Goal: Information Seeking & Learning: Learn about a topic

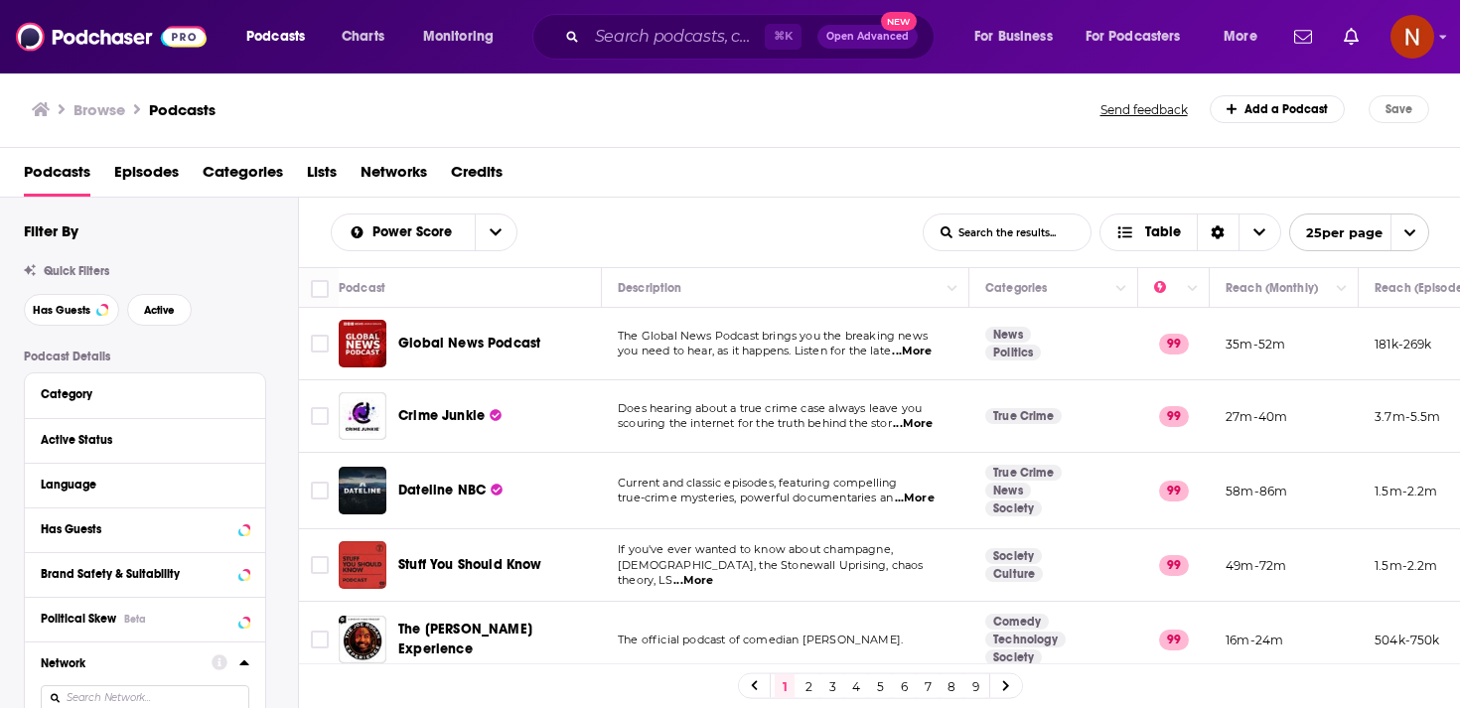
scroll to position [348, 0]
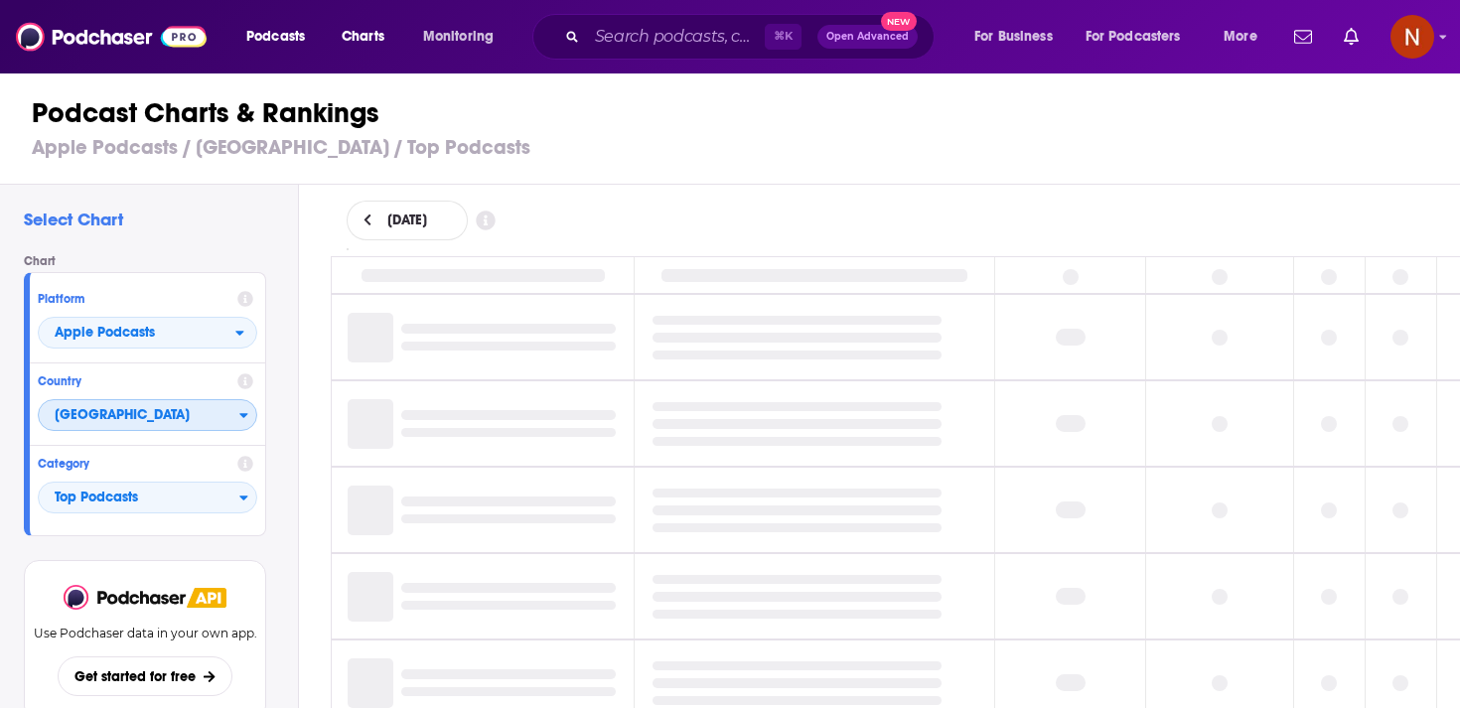
click at [182, 409] on span "[GEOGRAPHIC_DATA]" at bounding box center [139, 416] width 201 height 34
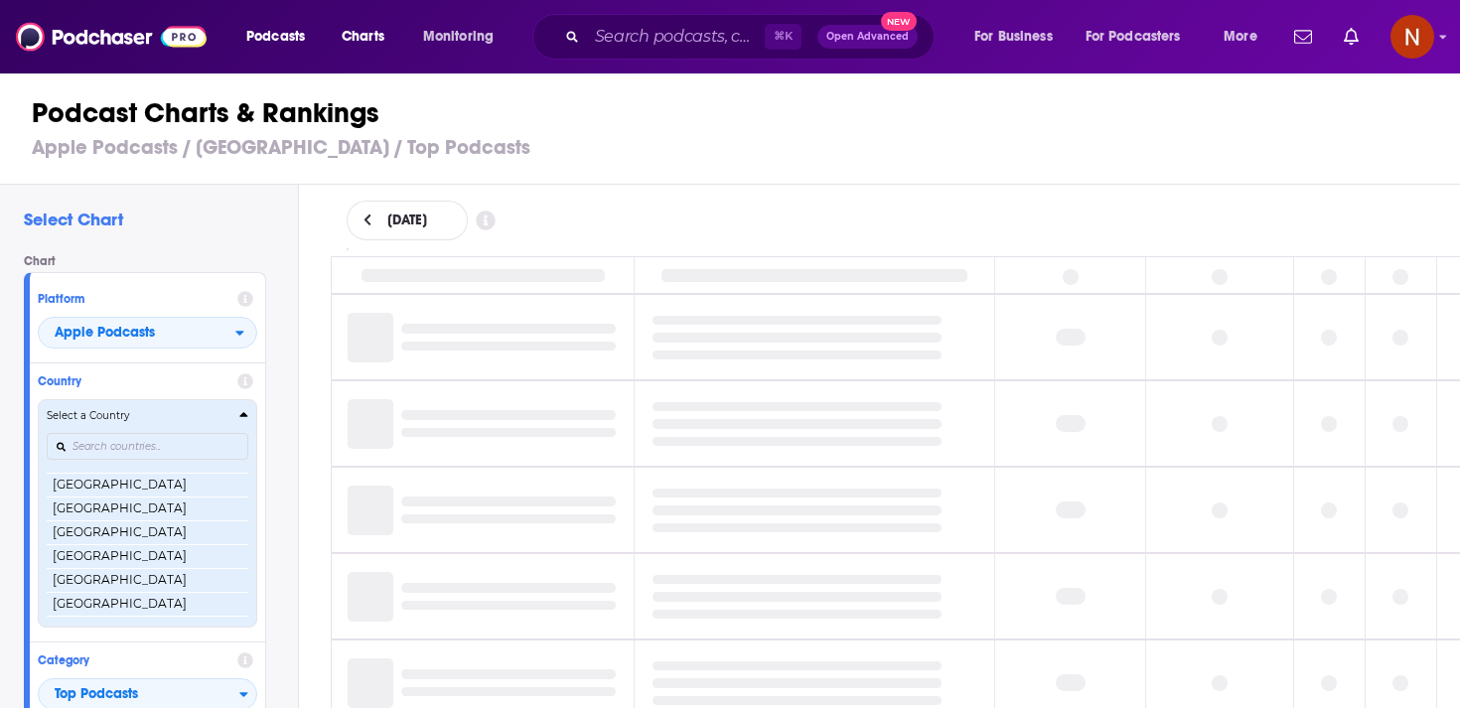
click at [179, 425] on div "Countries" at bounding box center [148, 447] width 202 height 46
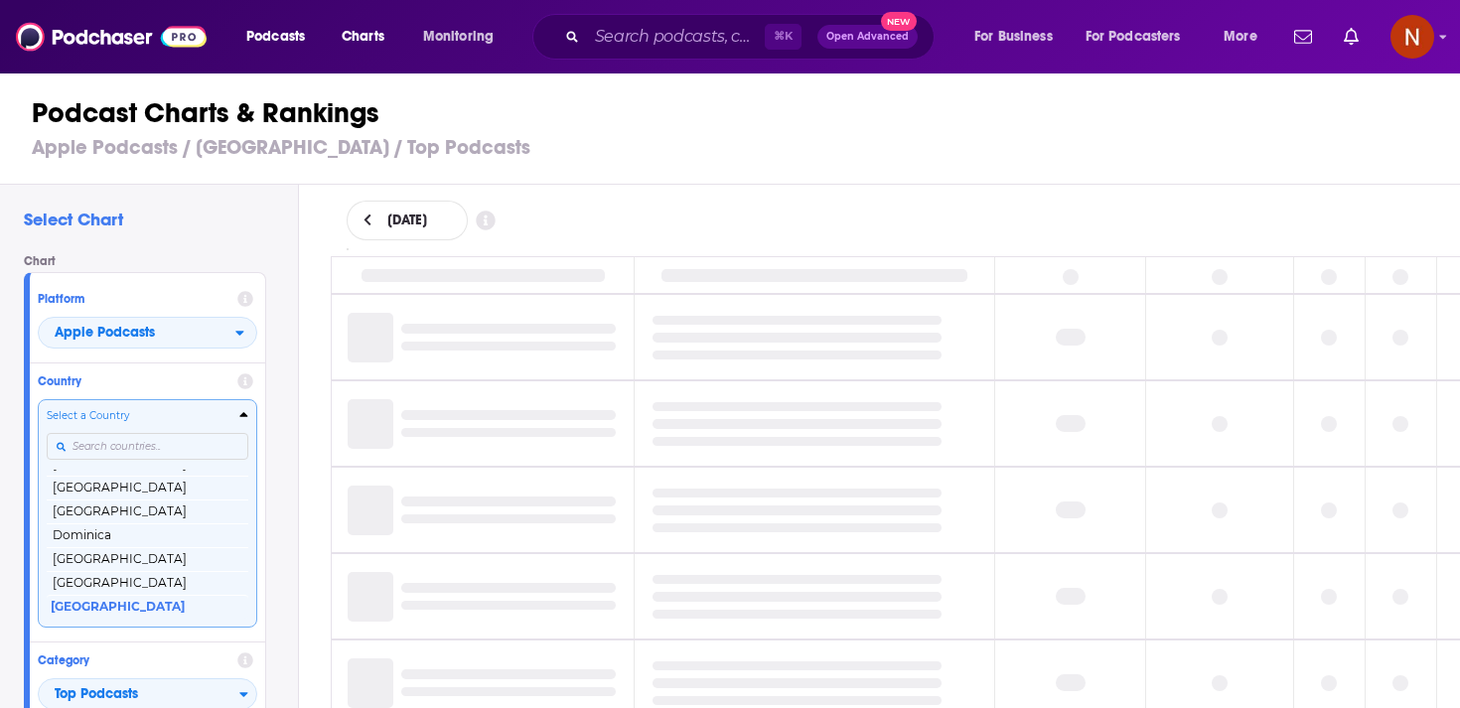
click at [181, 441] on input "Countries" at bounding box center [148, 446] width 202 height 27
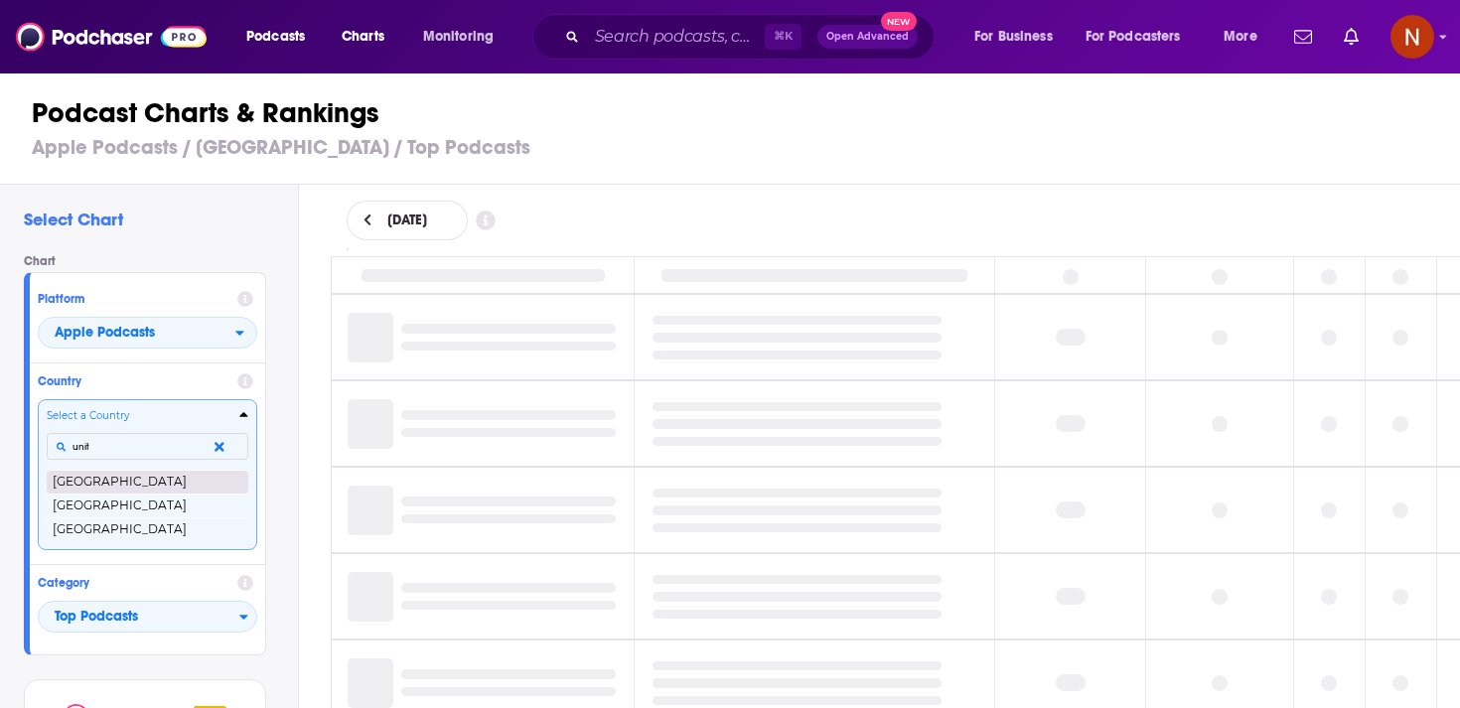
type input "unit"
click at [157, 483] on button "[GEOGRAPHIC_DATA]" at bounding box center [148, 482] width 202 height 24
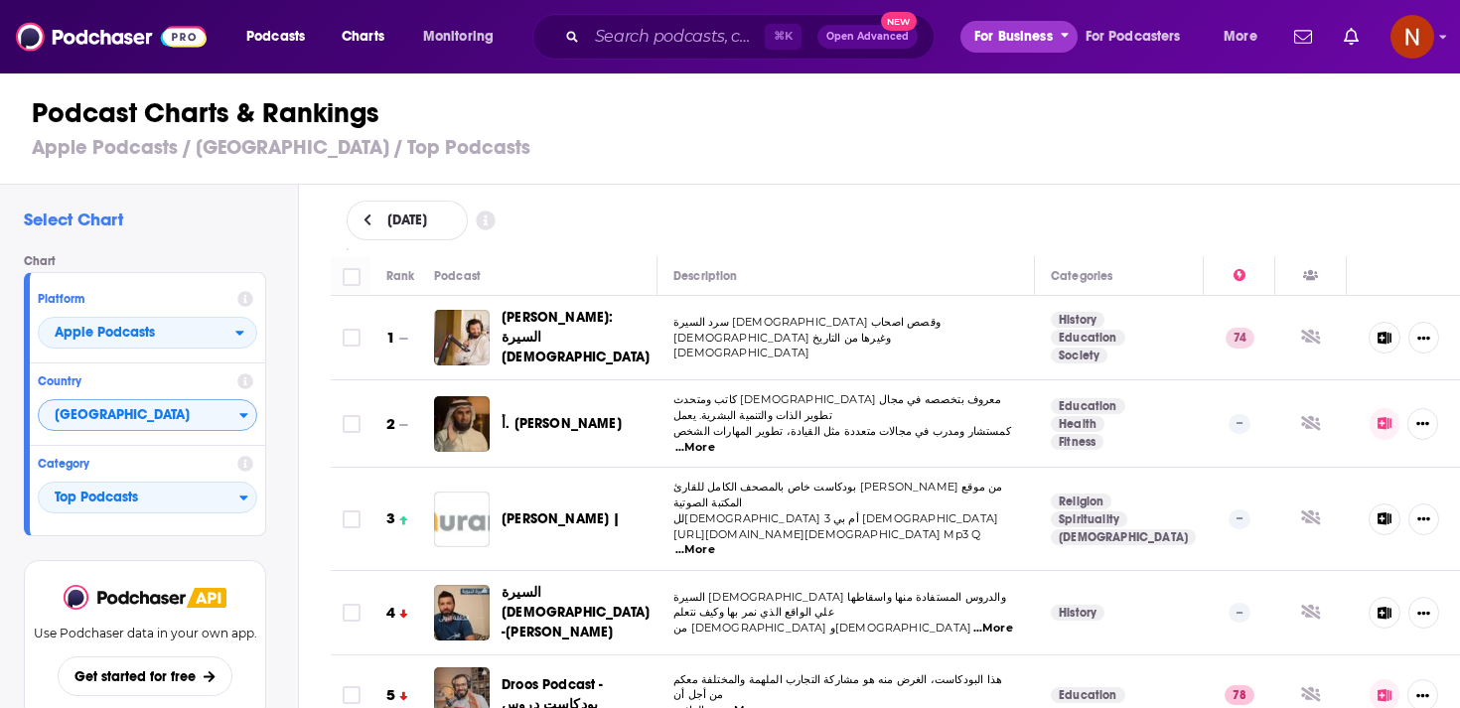
click at [998, 38] on span "For Business" at bounding box center [1014, 37] width 78 height 28
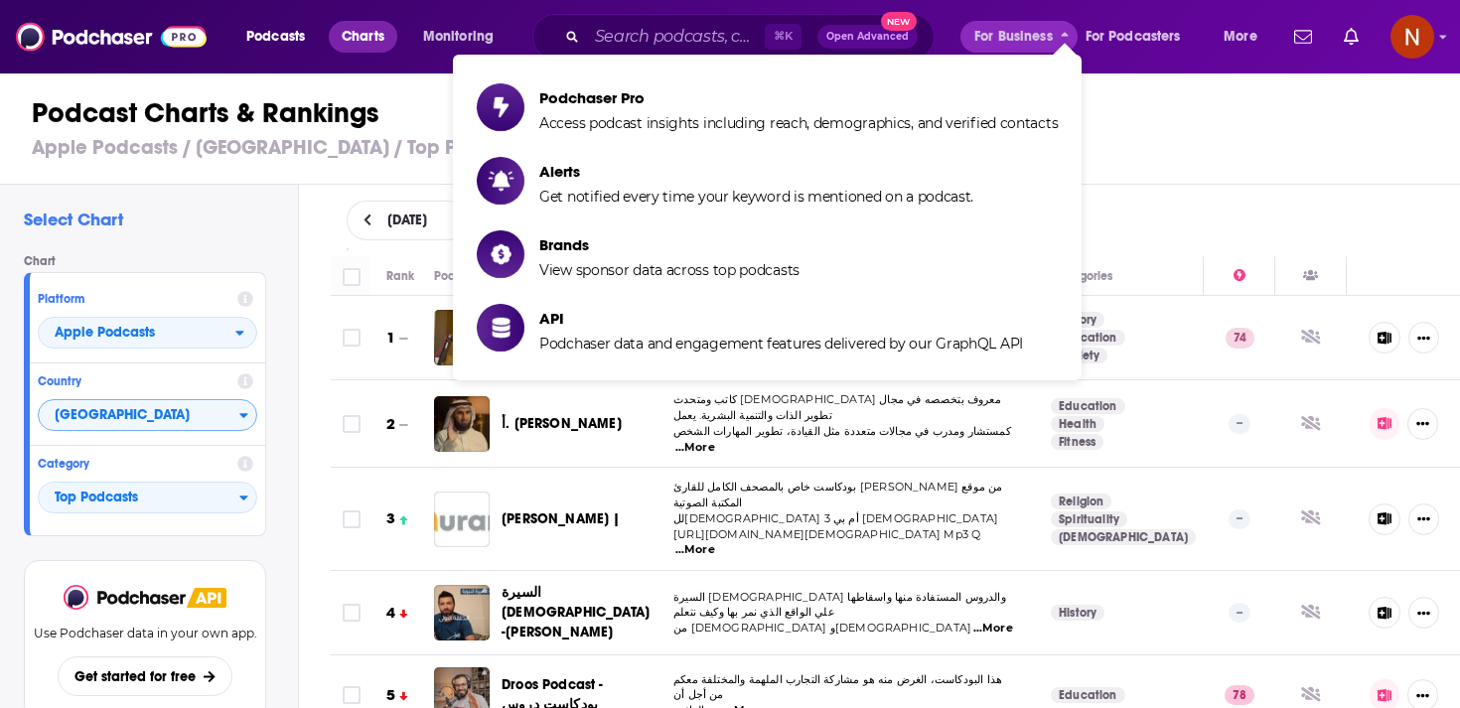
click at [347, 35] on span "Charts" at bounding box center [363, 37] width 43 height 28
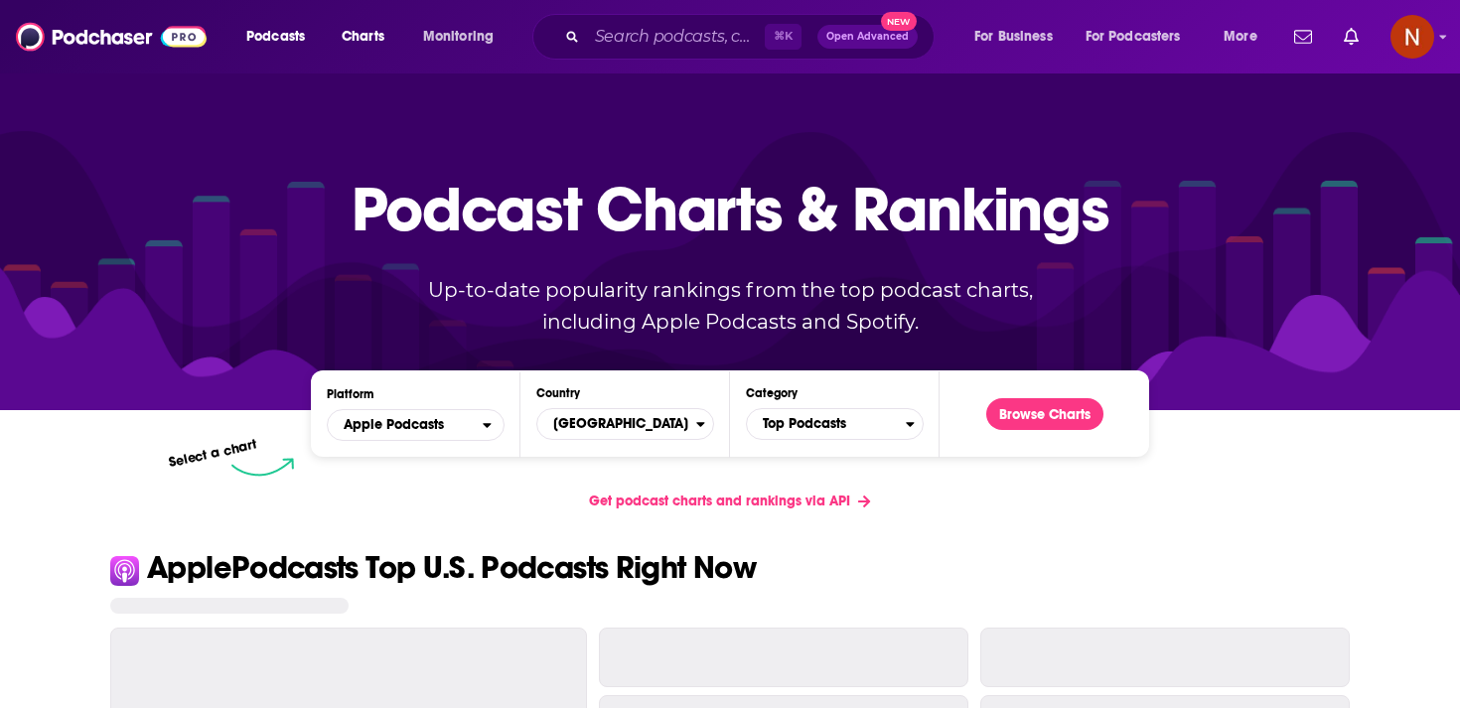
click at [607, 406] on div "Country [GEOGRAPHIC_DATA]" at bounding box center [626, 413] width 178 height 55
click at [607, 429] on span "[GEOGRAPHIC_DATA]" at bounding box center [616, 424] width 159 height 34
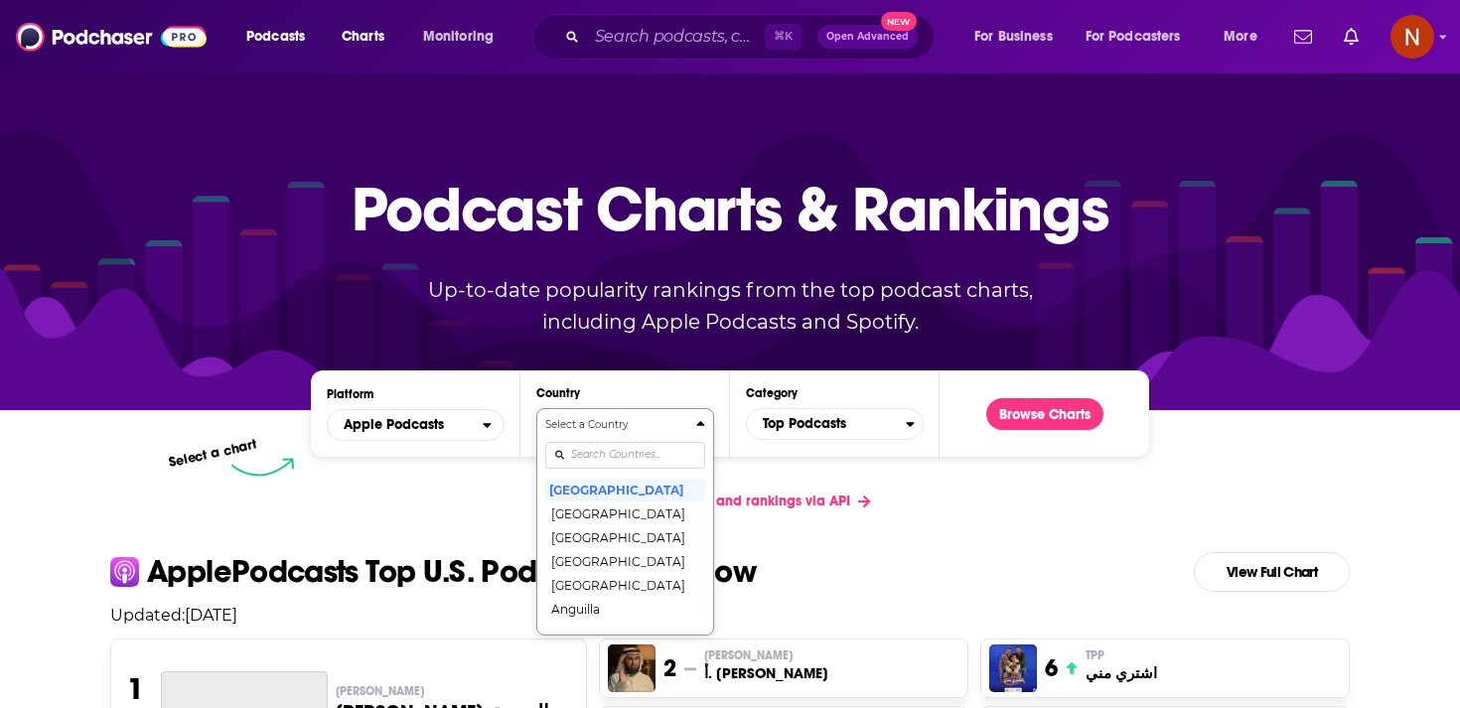
click at [605, 461] on input "Countries" at bounding box center [625, 455] width 160 height 27
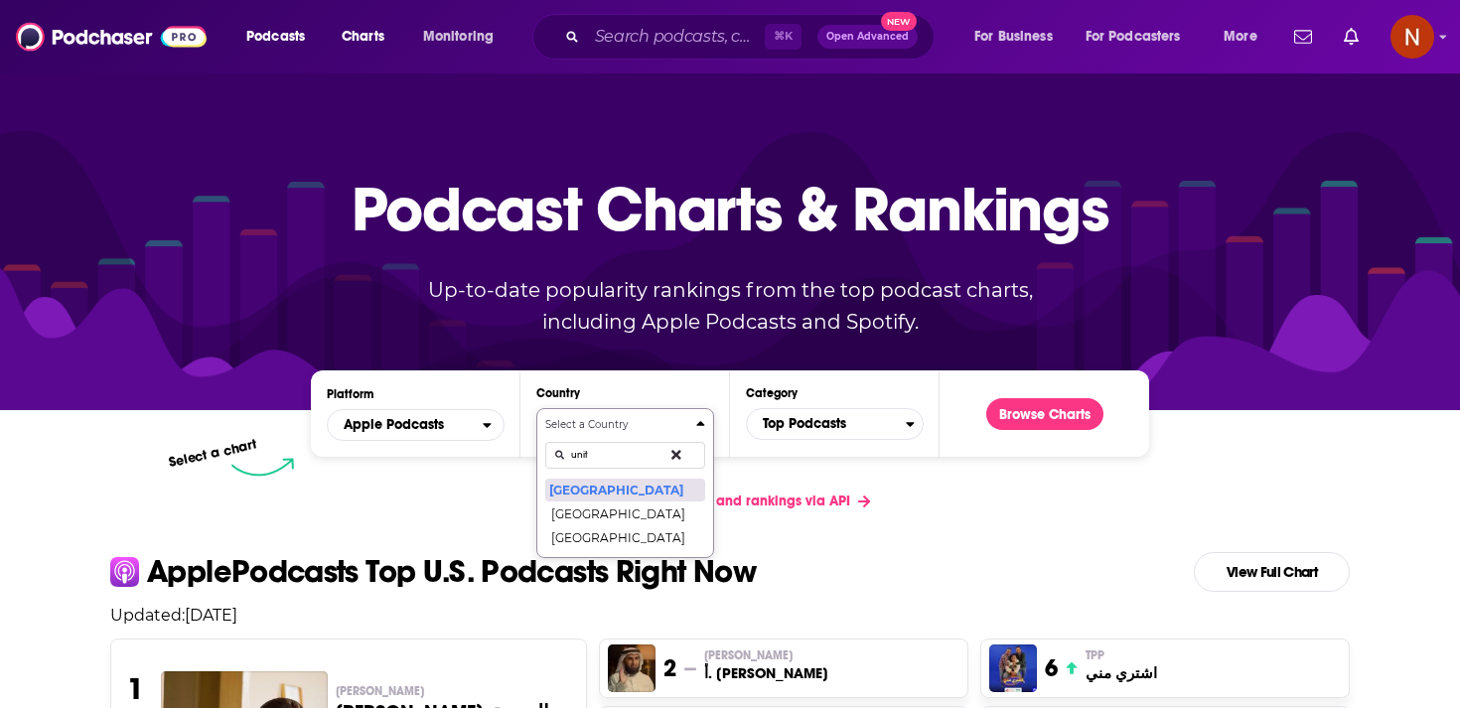
type input "unit"
click at [625, 495] on button "[GEOGRAPHIC_DATA]" at bounding box center [625, 490] width 160 height 24
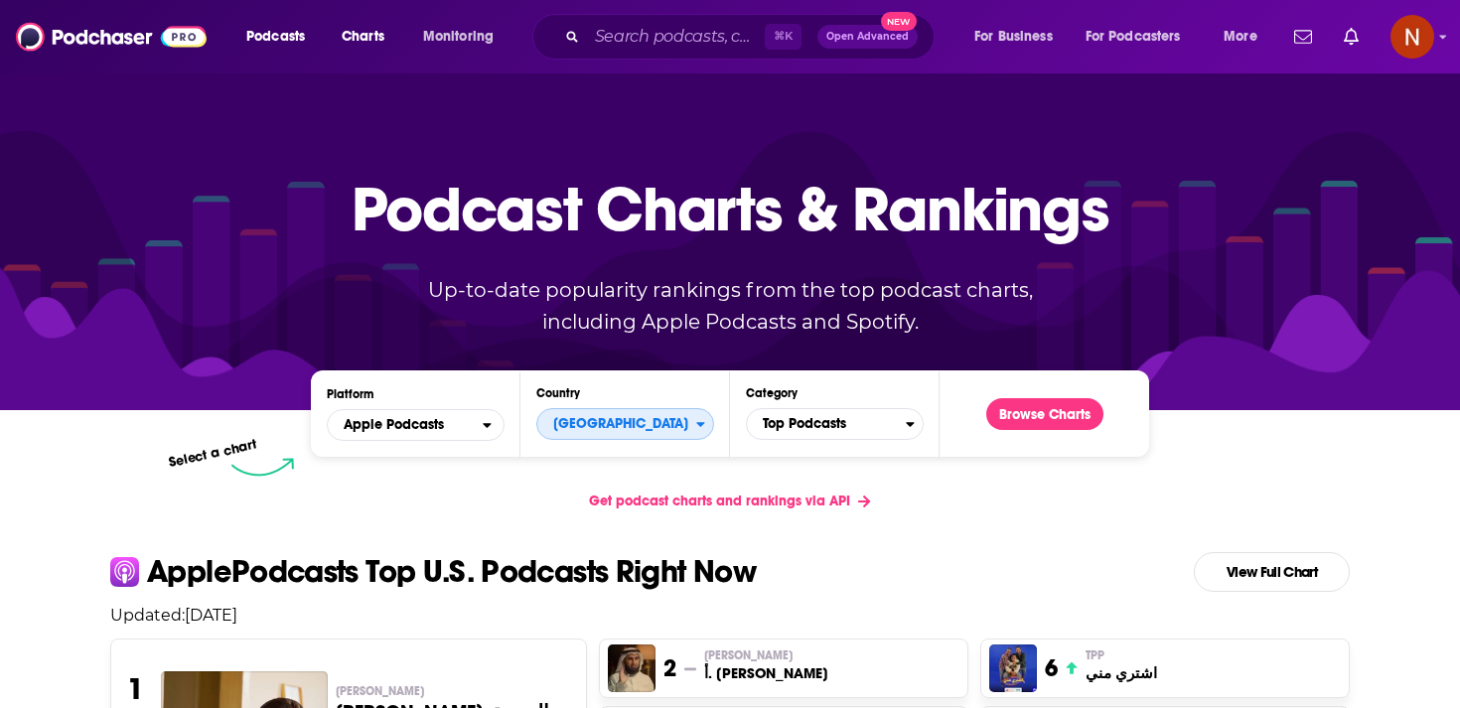
click at [635, 431] on span "[GEOGRAPHIC_DATA]" at bounding box center [616, 424] width 159 height 34
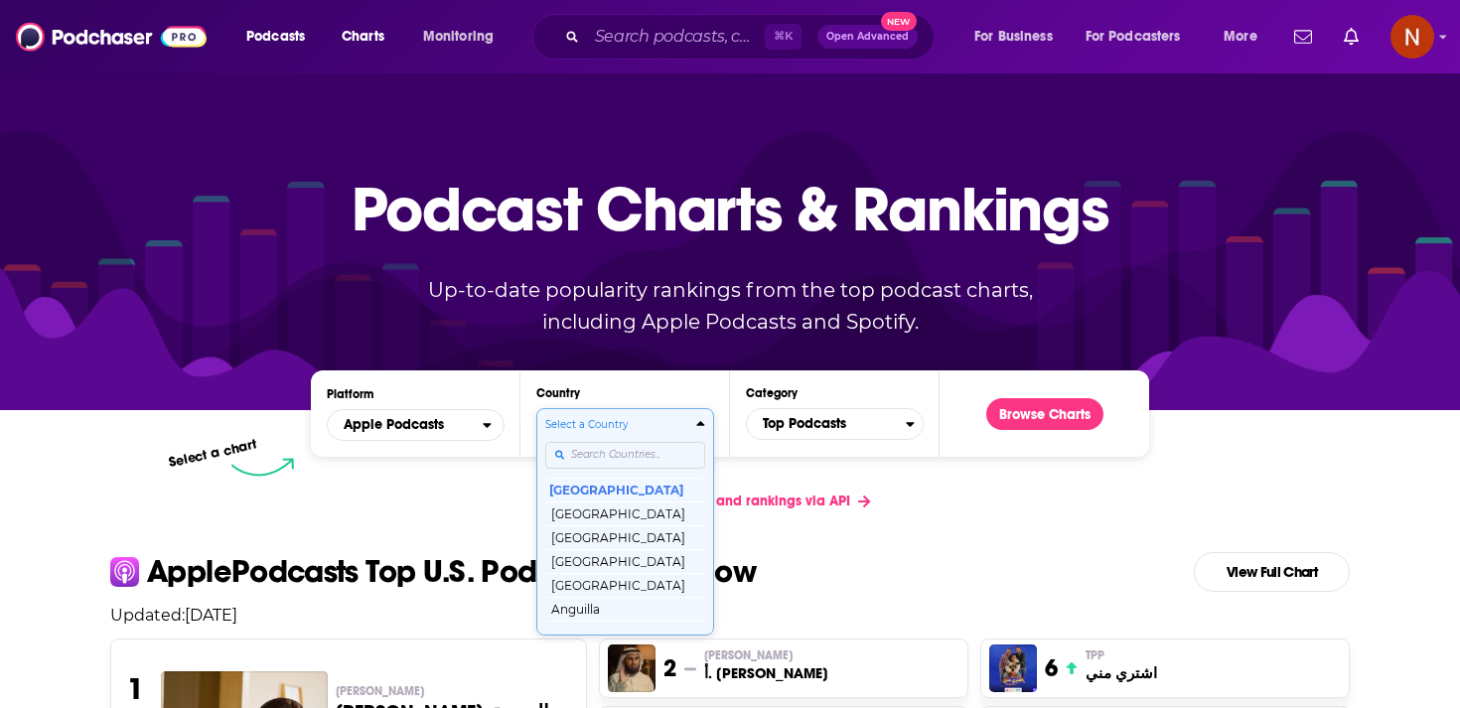
click at [629, 457] on div "Select a Country [GEOGRAPHIC_DATA] [GEOGRAPHIC_DATA] [GEOGRAPHIC_DATA] [GEOGRAP…" at bounding box center [625, 522] width 160 height 210
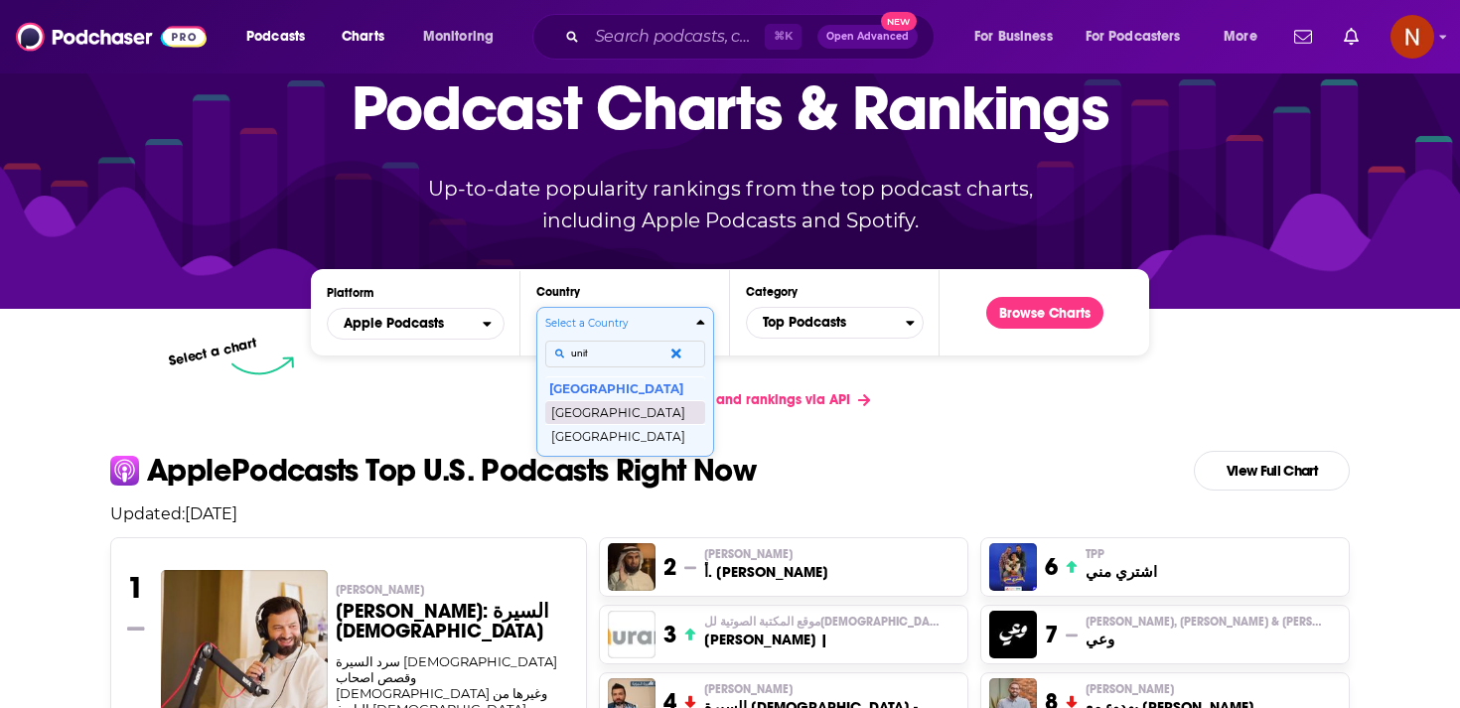
type input "unit"
click at [649, 410] on button "[GEOGRAPHIC_DATA]" at bounding box center [625, 412] width 160 height 24
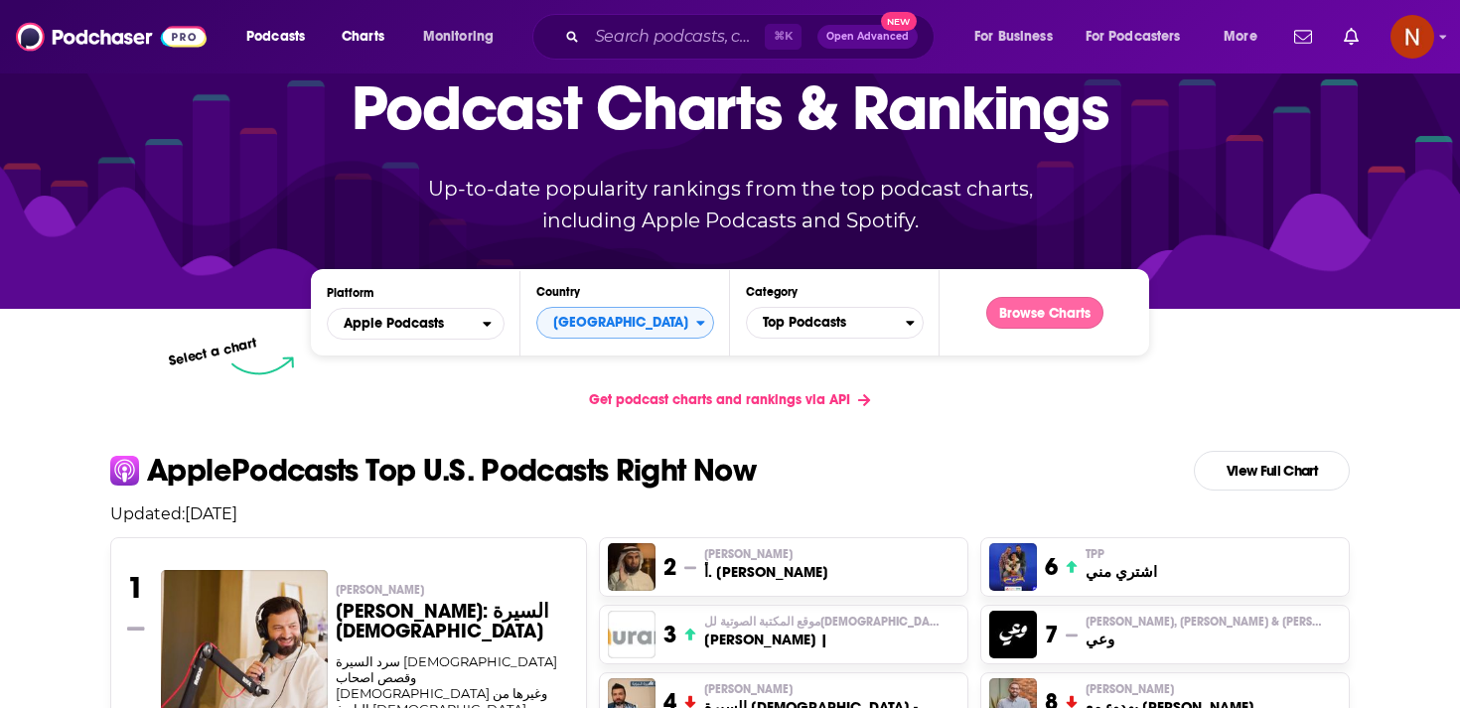
click at [1045, 315] on button "Browse Charts" at bounding box center [1045, 313] width 117 height 32
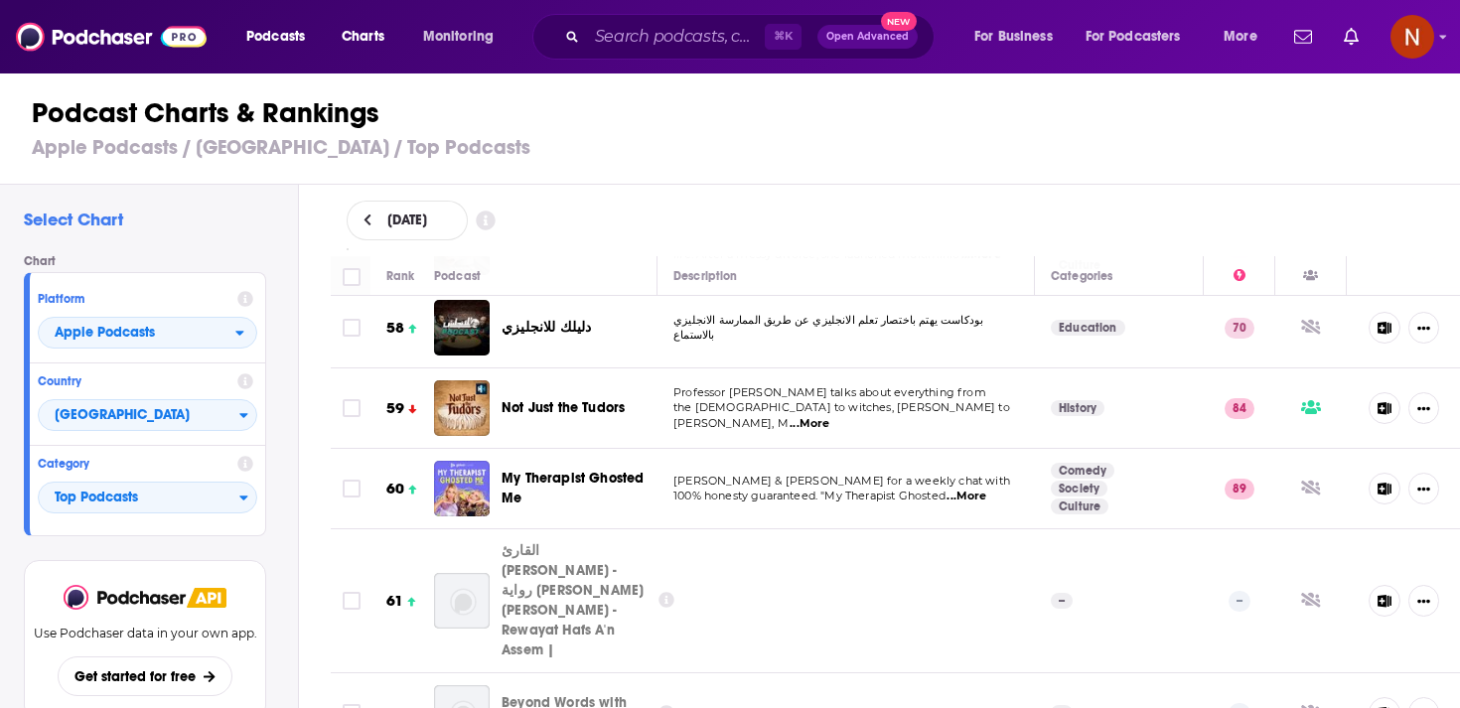
scroll to position [4740, 0]
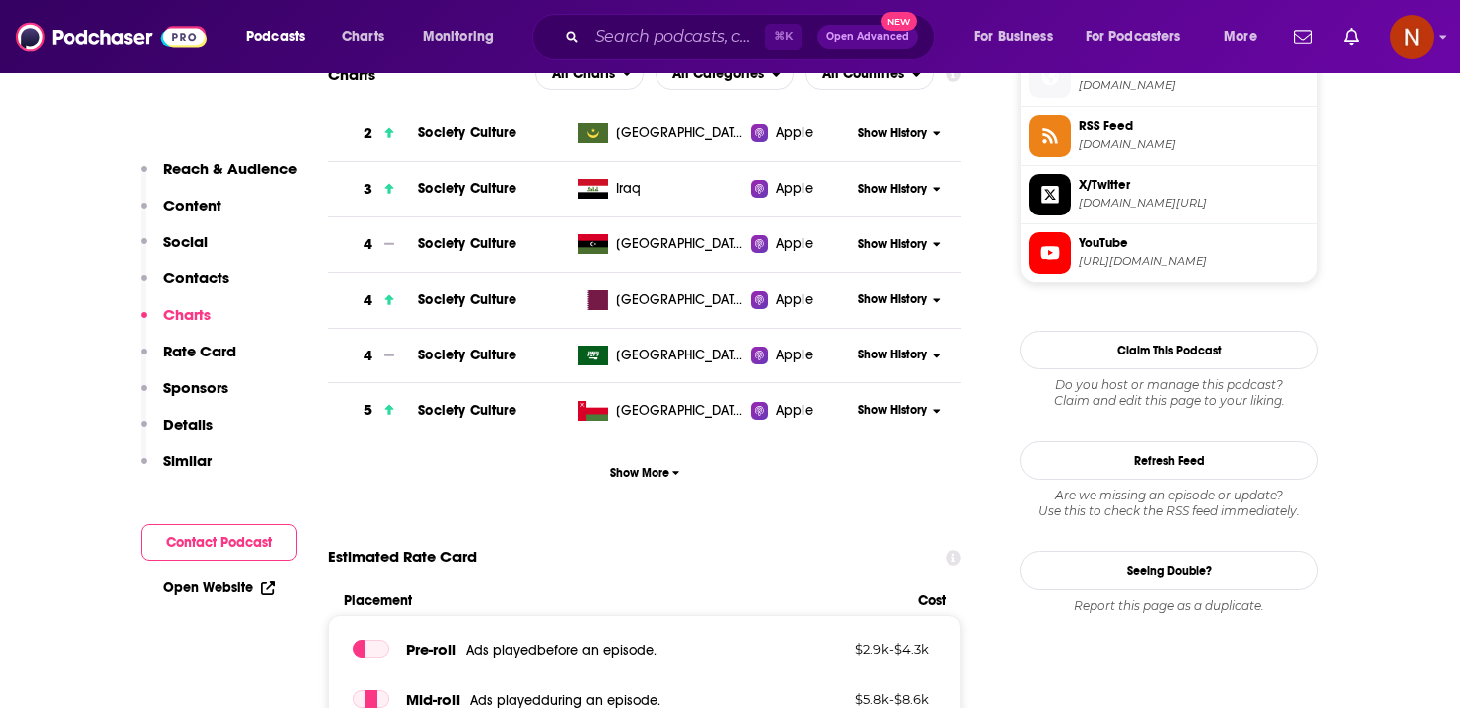
scroll to position [1829, 0]
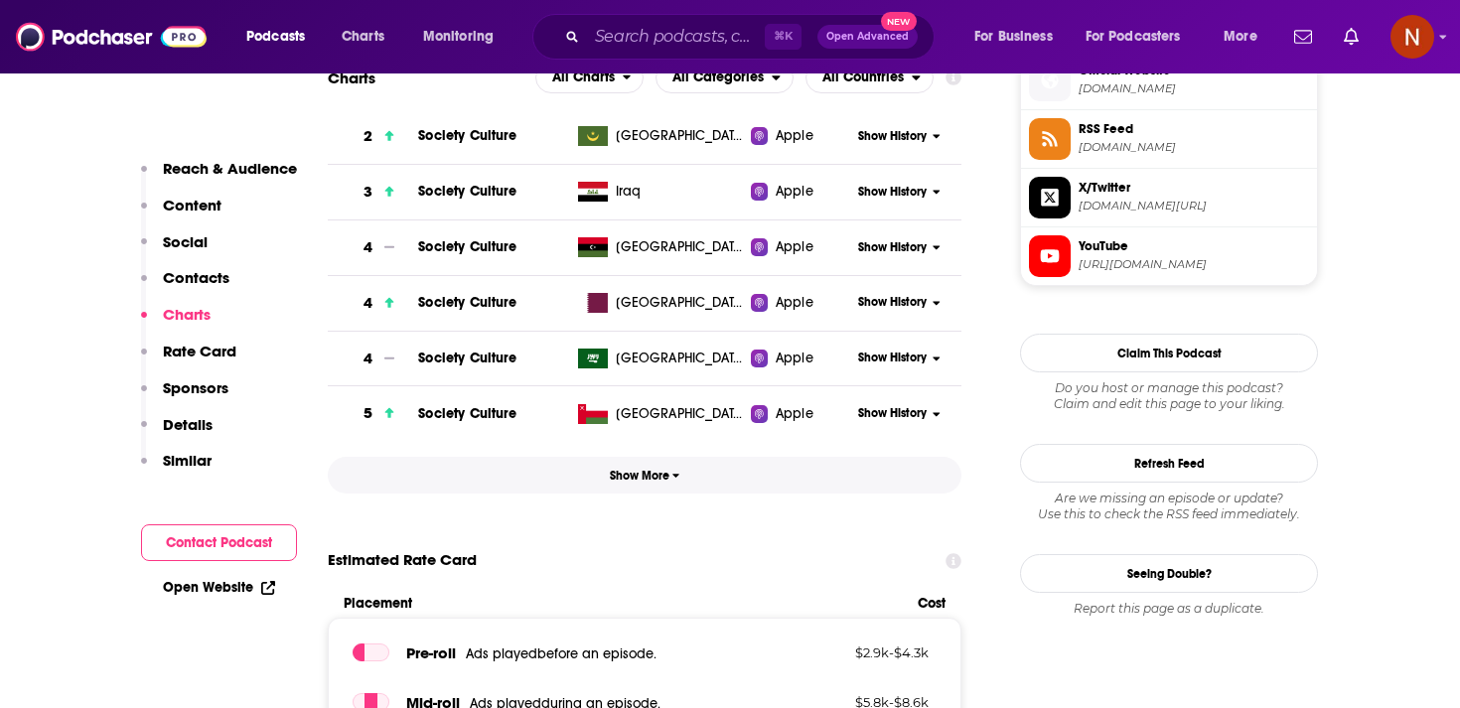
click at [626, 482] on span "Show More" at bounding box center [645, 476] width 71 height 14
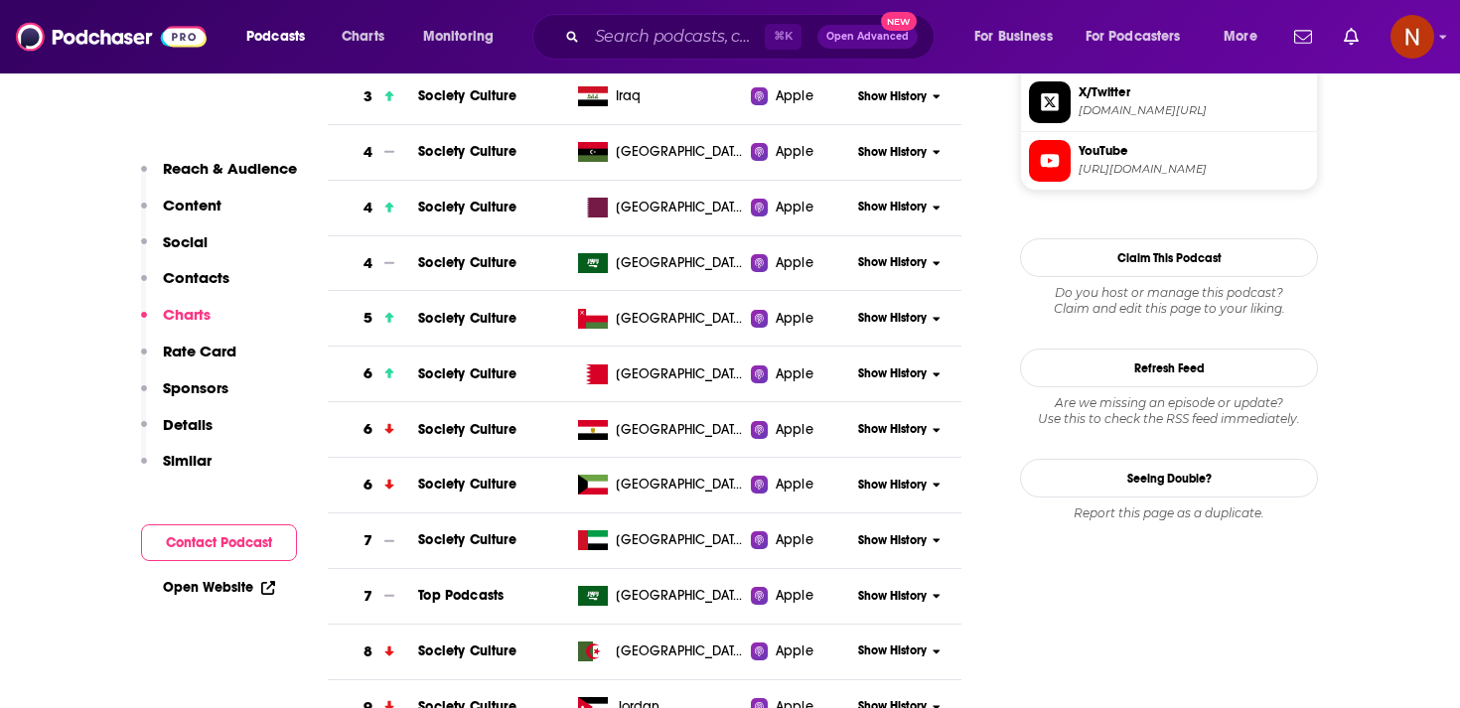
scroll to position [1958, 0]
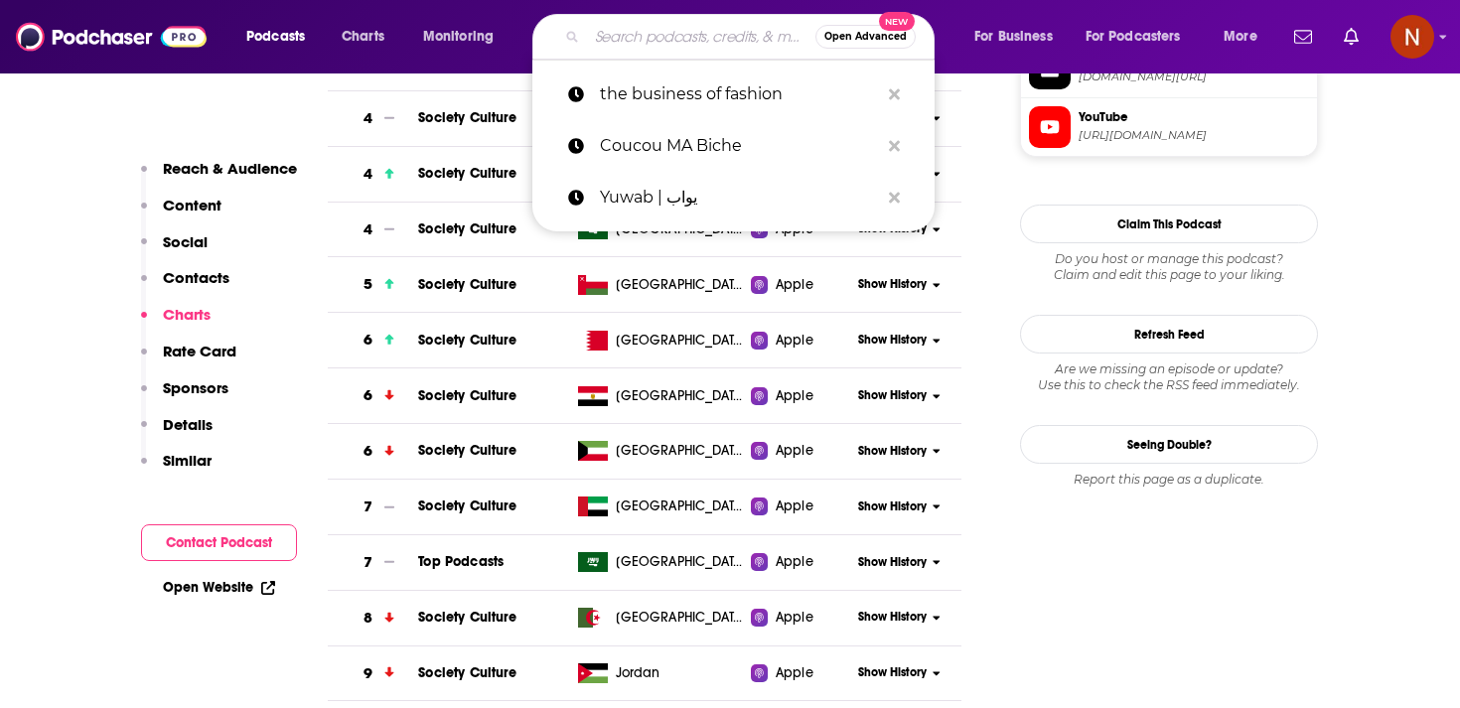
click at [622, 38] on input "Search podcasts, credits, & more..." at bounding box center [701, 37] width 229 height 32
paste input "الغرفة"
type input "الغرفة"
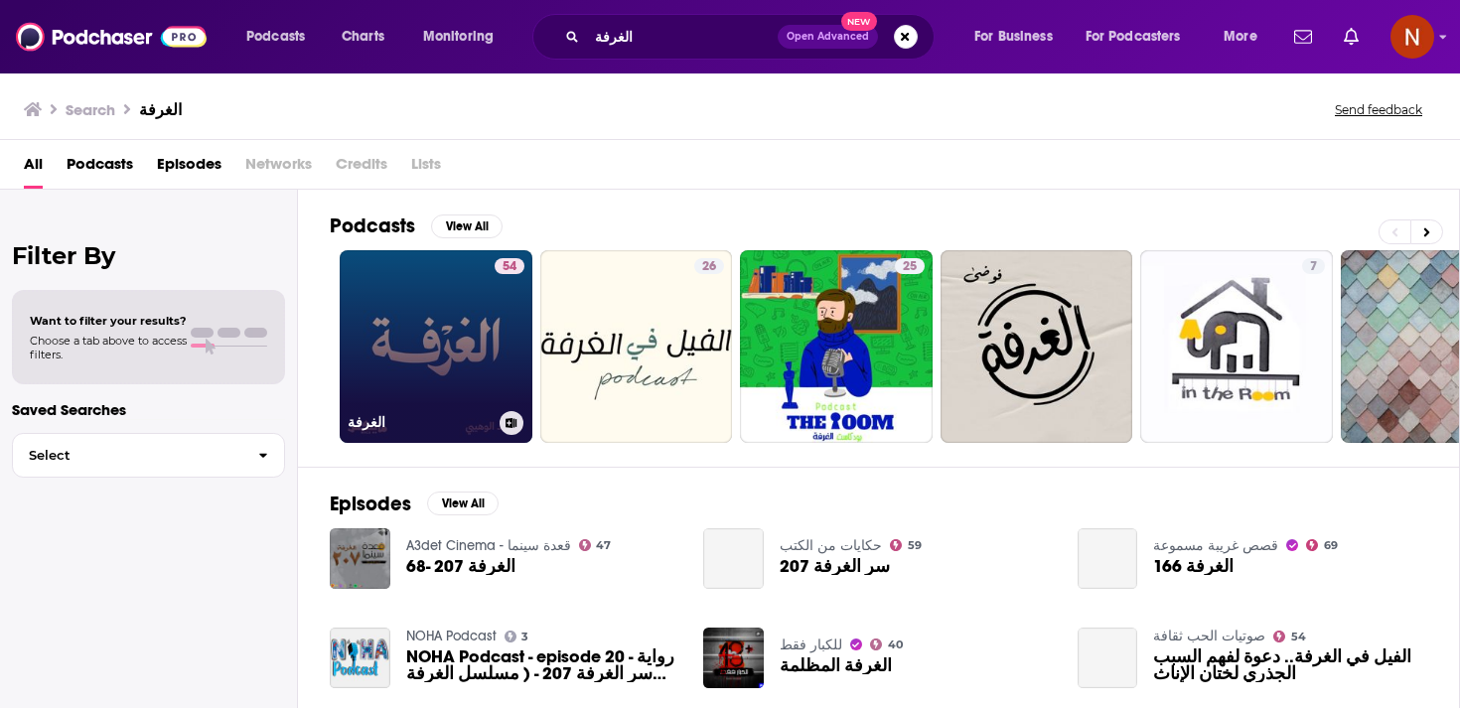
click at [431, 380] on link "54 الغرفة" at bounding box center [436, 346] width 193 height 193
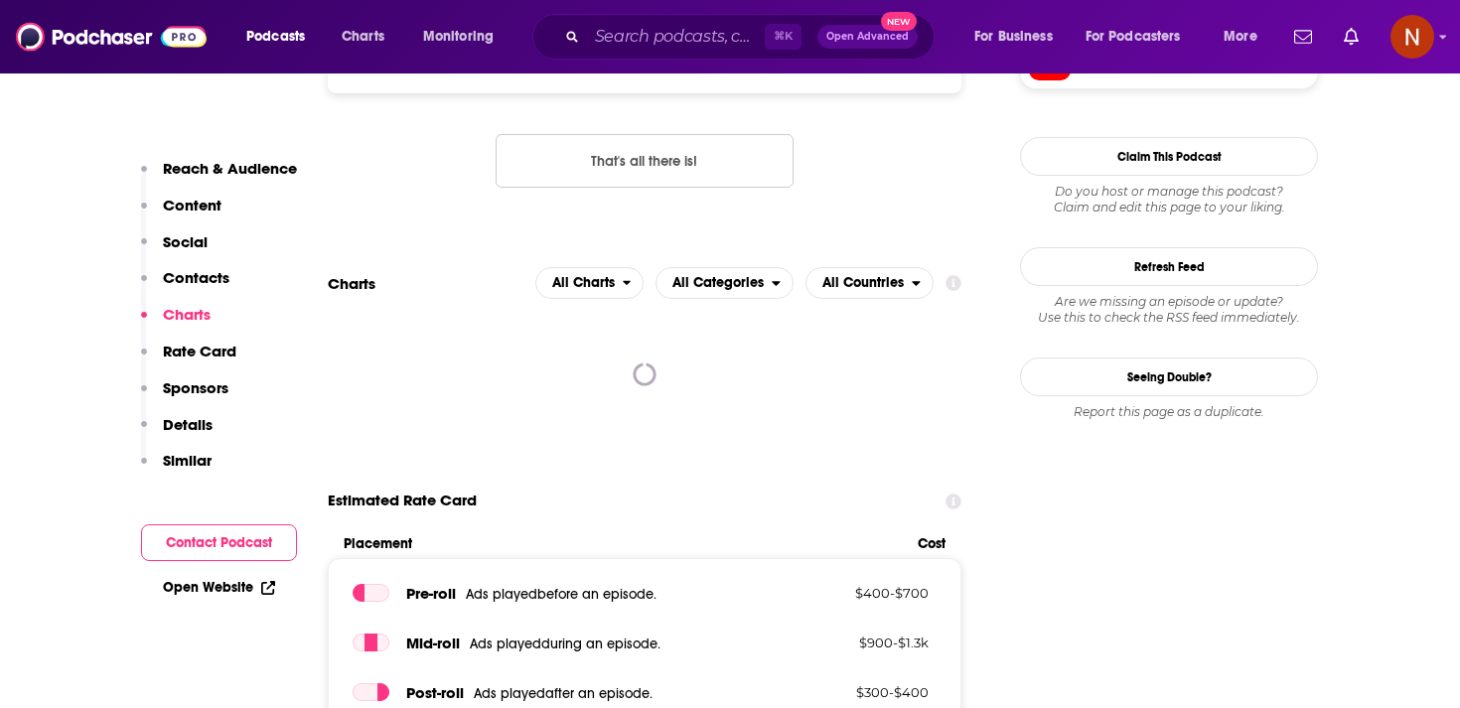
scroll to position [2145, 0]
